Goal: Navigation & Orientation: Find specific page/section

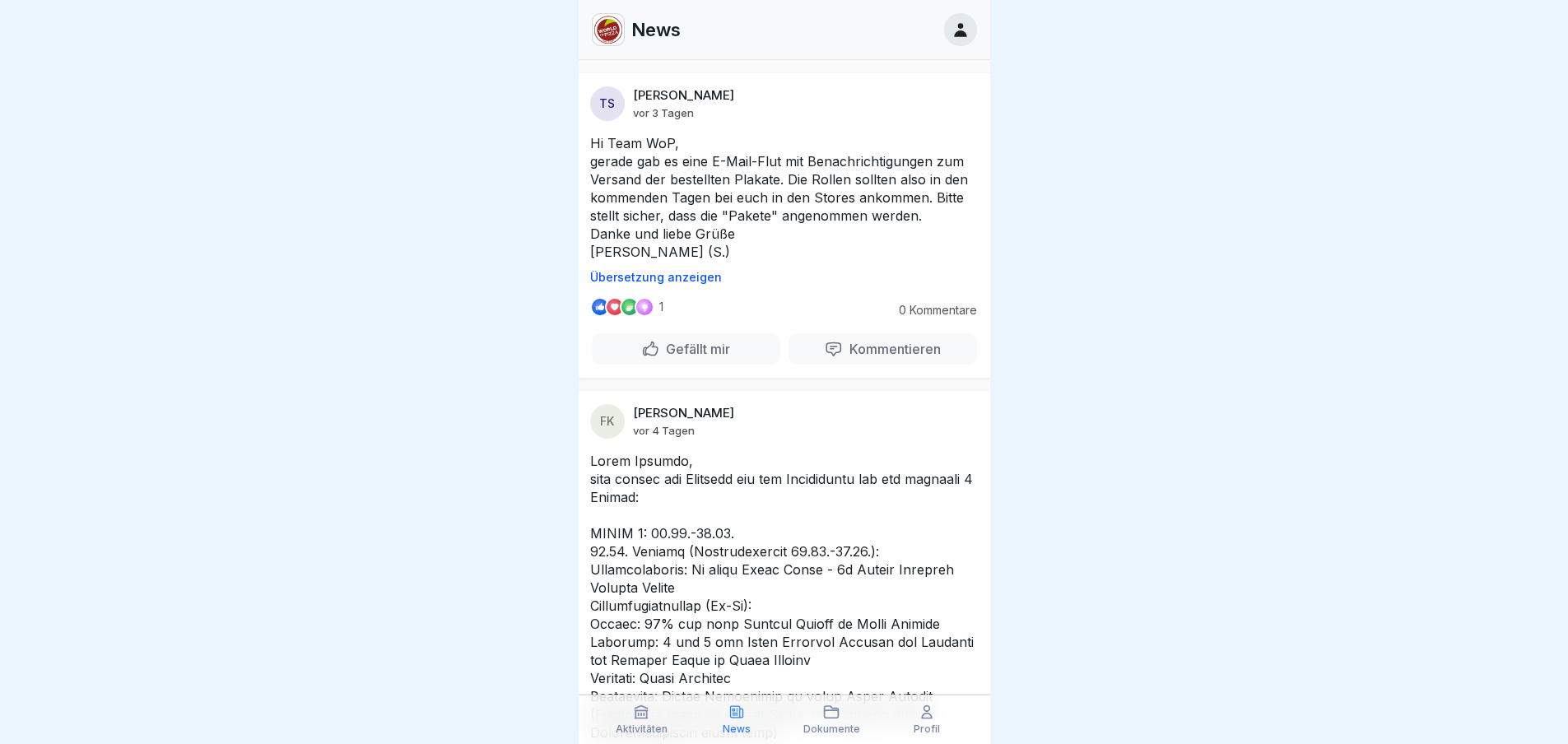
click at [830, 724] on p "Dokumente" at bounding box center [831, 729] width 57 height 12
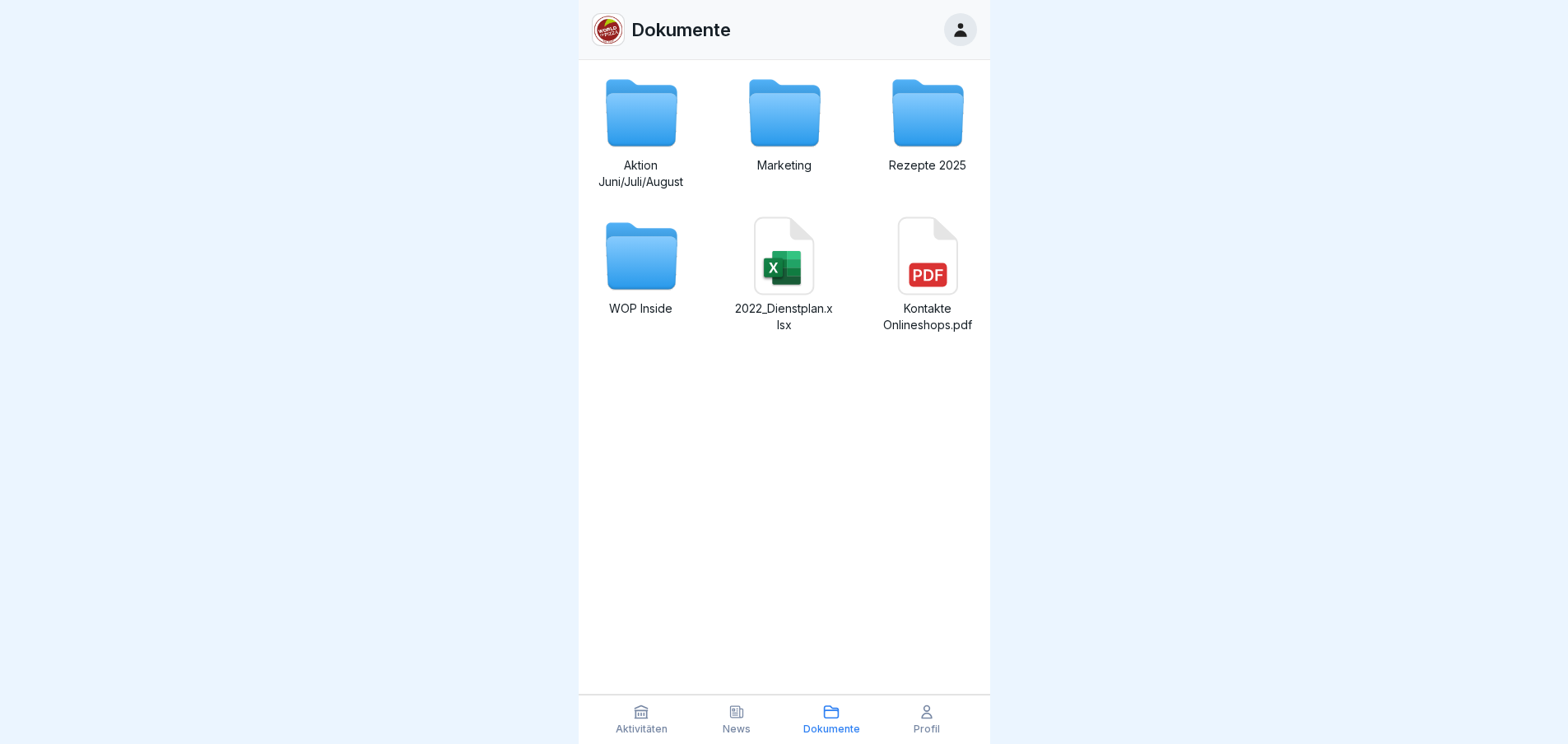
click at [635, 130] on icon at bounding box center [641, 120] width 70 height 52
click at [892, 125] on icon at bounding box center [927, 120] width 70 height 52
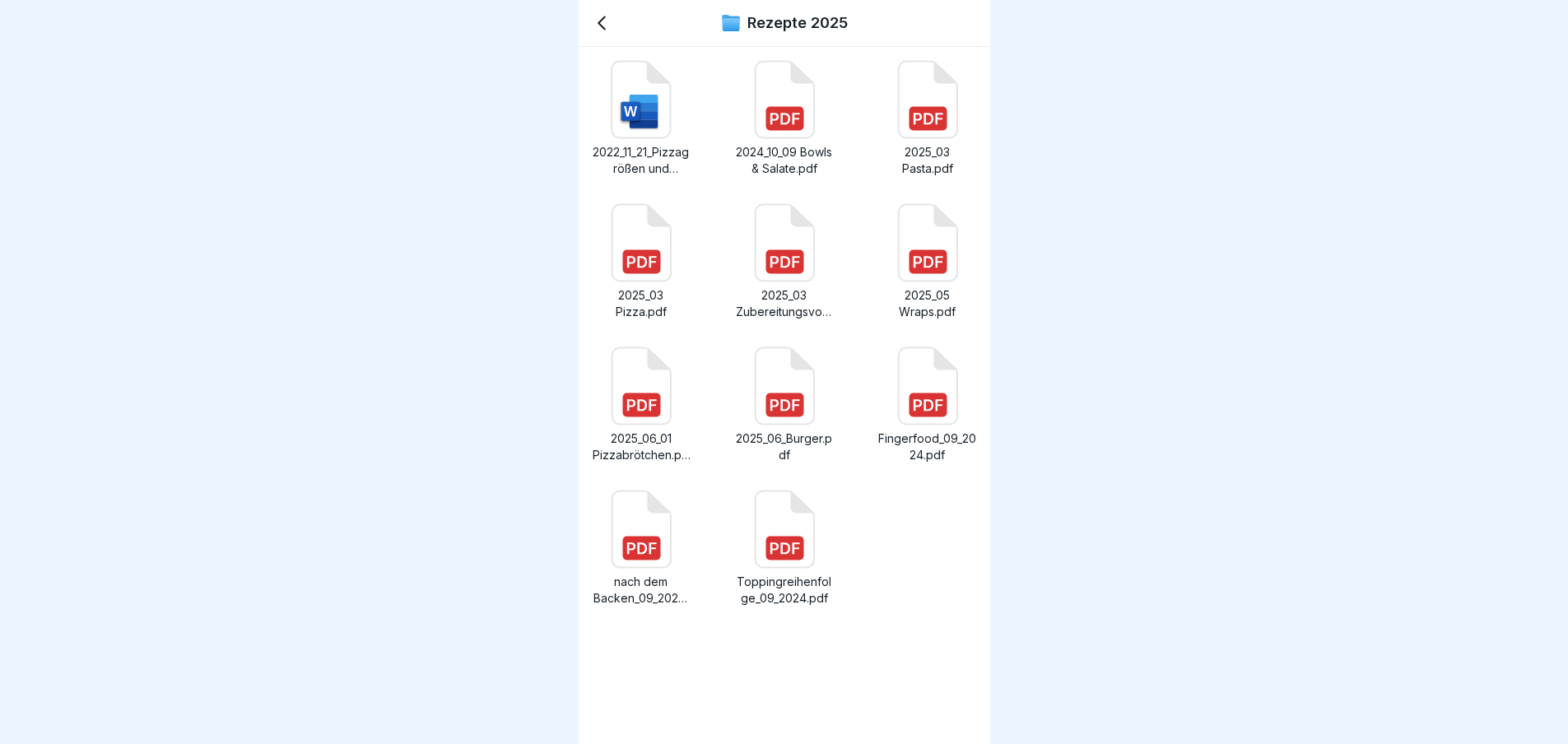
click at [604, 24] on icon at bounding box center [602, 24] width 20 height 20
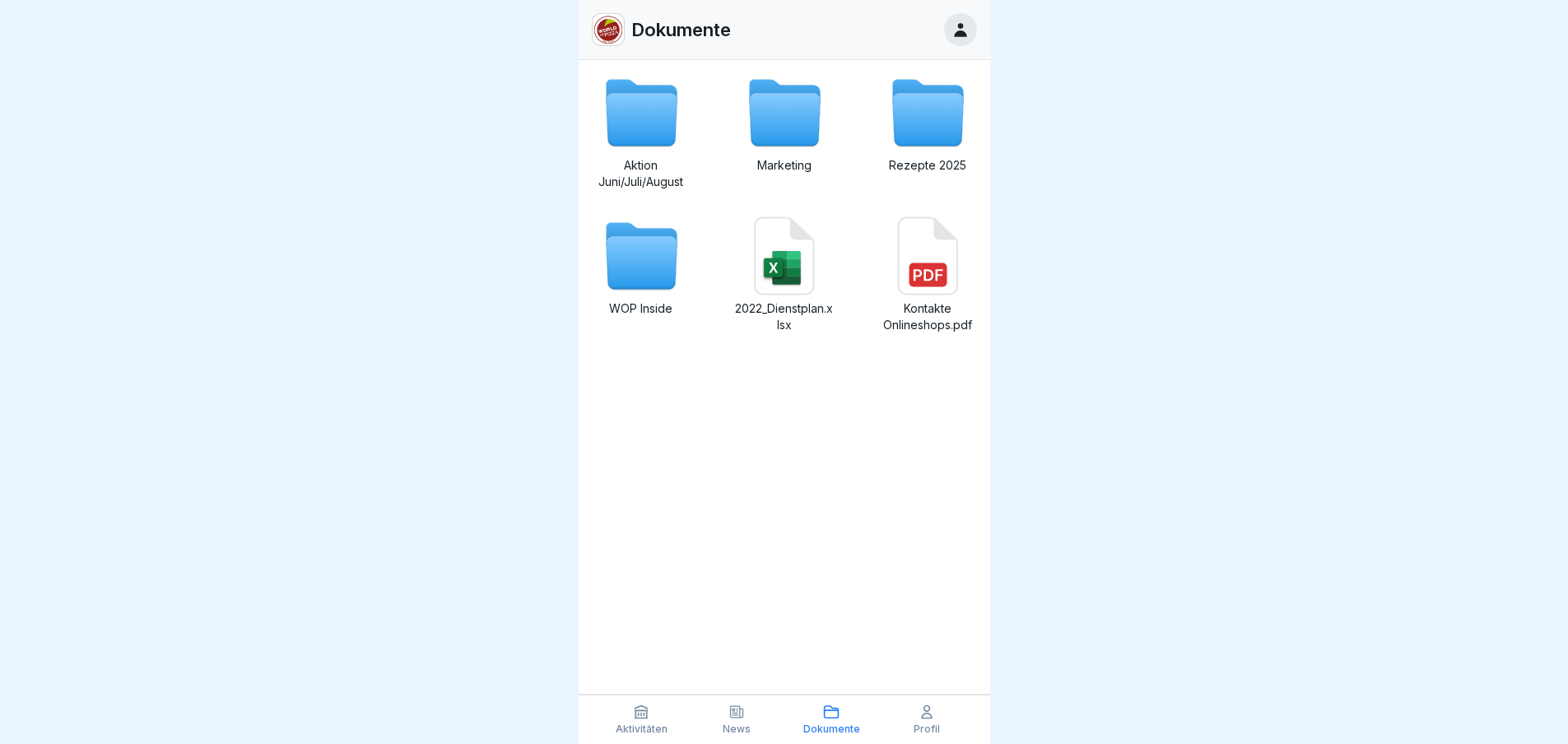
click at [792, 250] on icon at bounding box center [784, 256] width 59 height 77
click at [767, 116] on icon at bounding box center [784, 120] width 70 height 52
